Goal: Find specific page/section

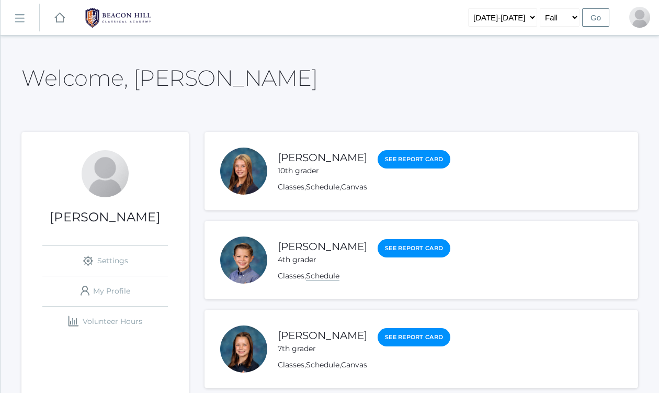
click at [324, 279] on link "Schedule" at bounding box center [322, 276] width 33 height 10
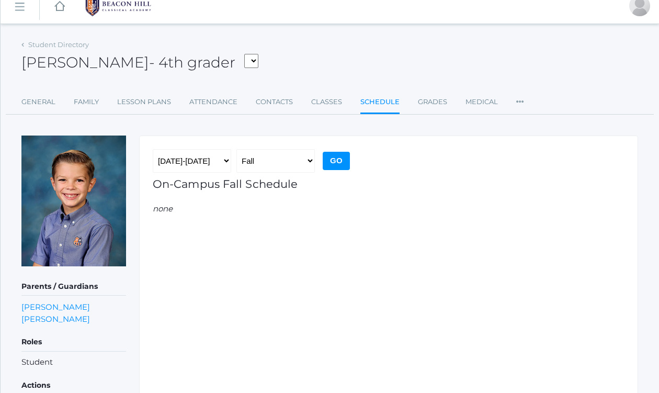
scroll to position [2, 0]
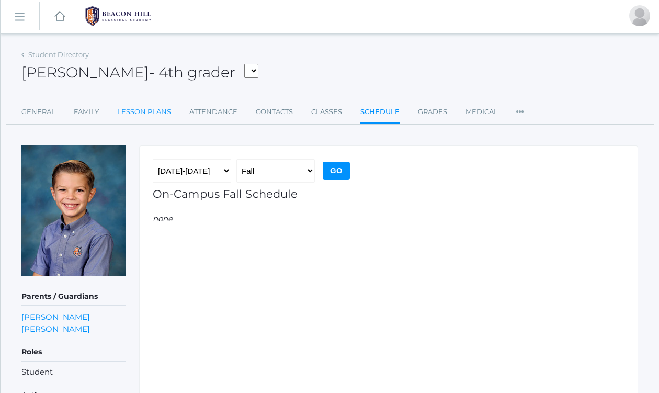
click at [135, 107] on link "Lesson Plans" at bounding box center [144, 111] width 54 height 21
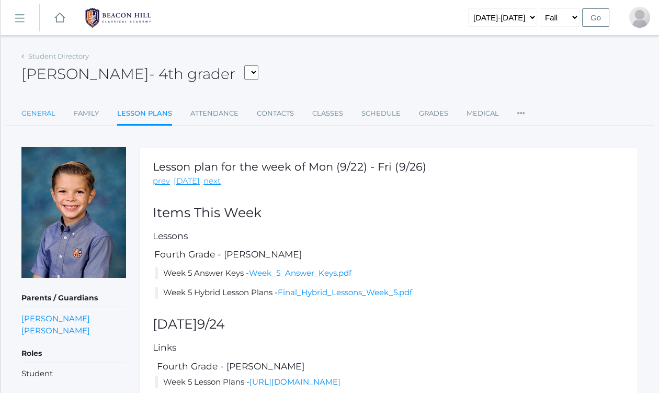
click at [33, 112] on link "General" at bounding box center [38, 113] width 34 height 21
